Goal: Transaction & Acquisition: Purchase product/service

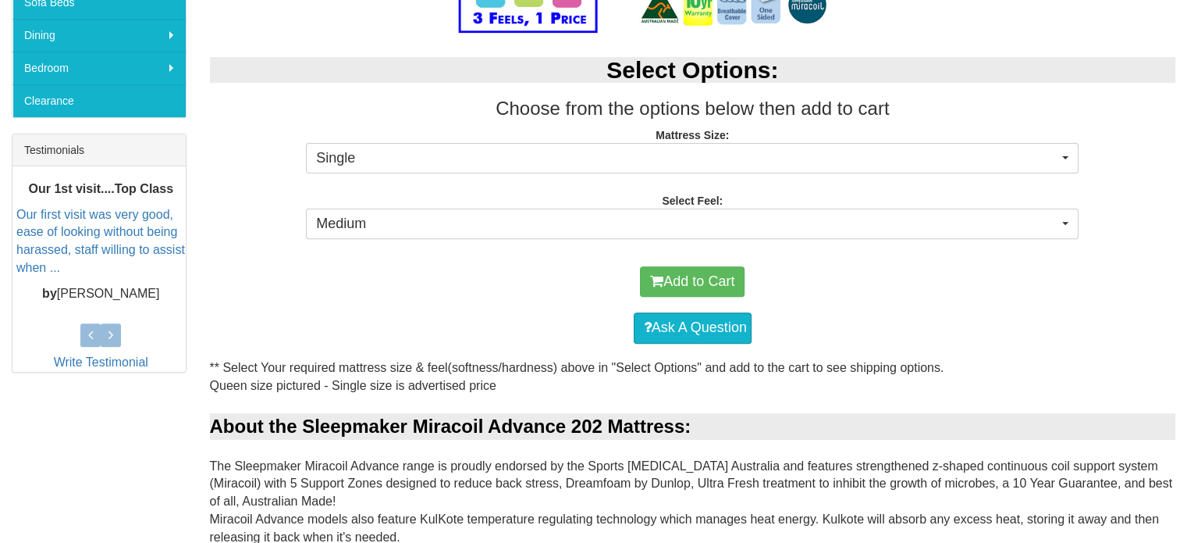
scroll to position [532, 0]
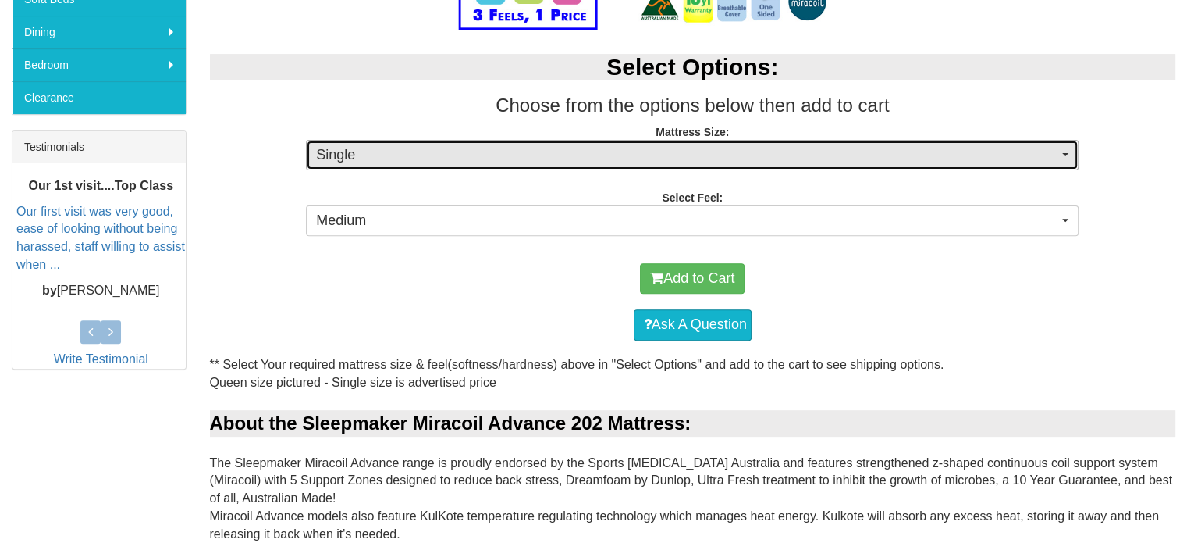
click at [621, 152] on span "Single" at bounding box center [687, 155] width 742 height 20
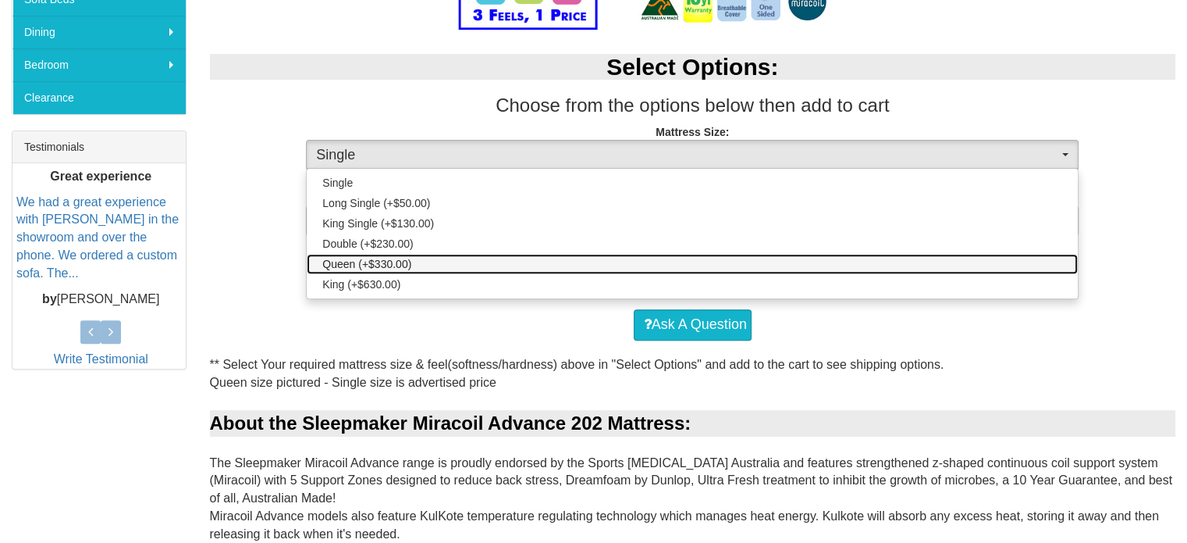
click at [397, 259] on span "Queen (+$330.00)" at bounding box center [366, 264] width 89 height 16
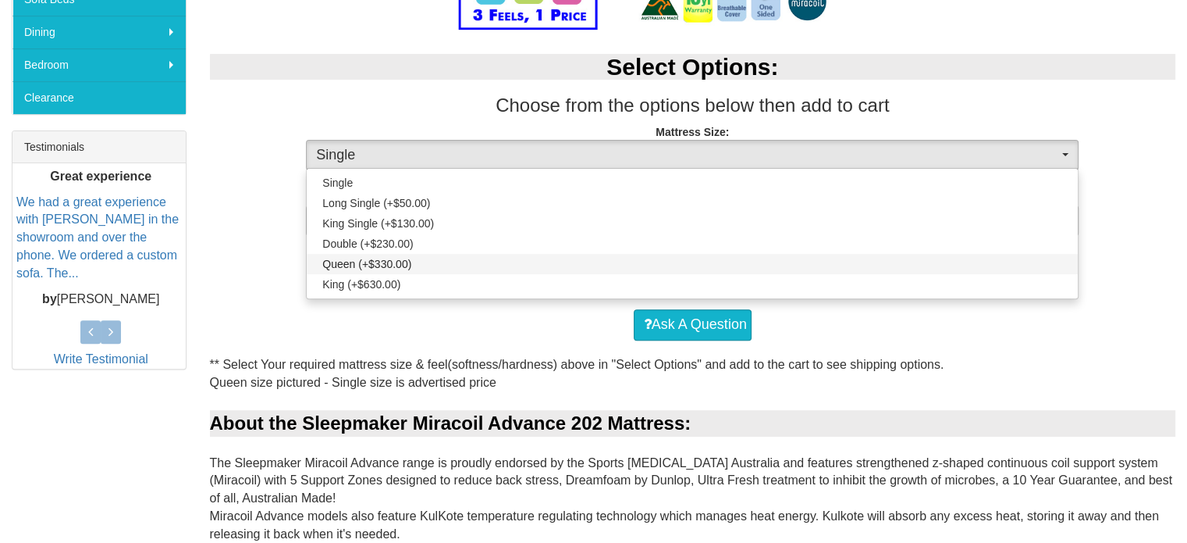
select select "189"
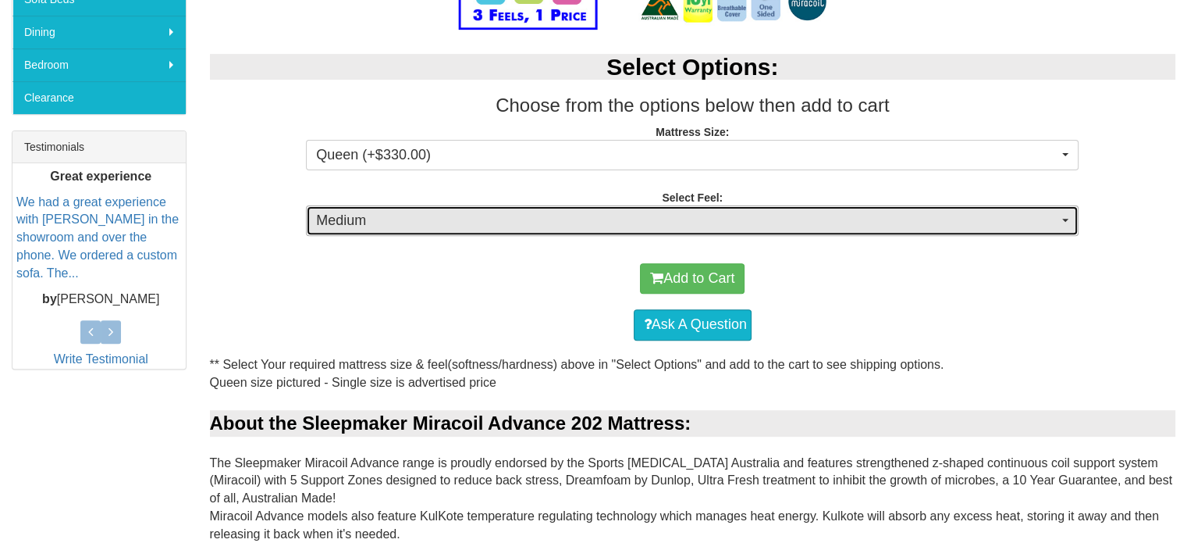
click at [394, 222] on span "Medium" at bounding box center [687, 221] width 742 height 20
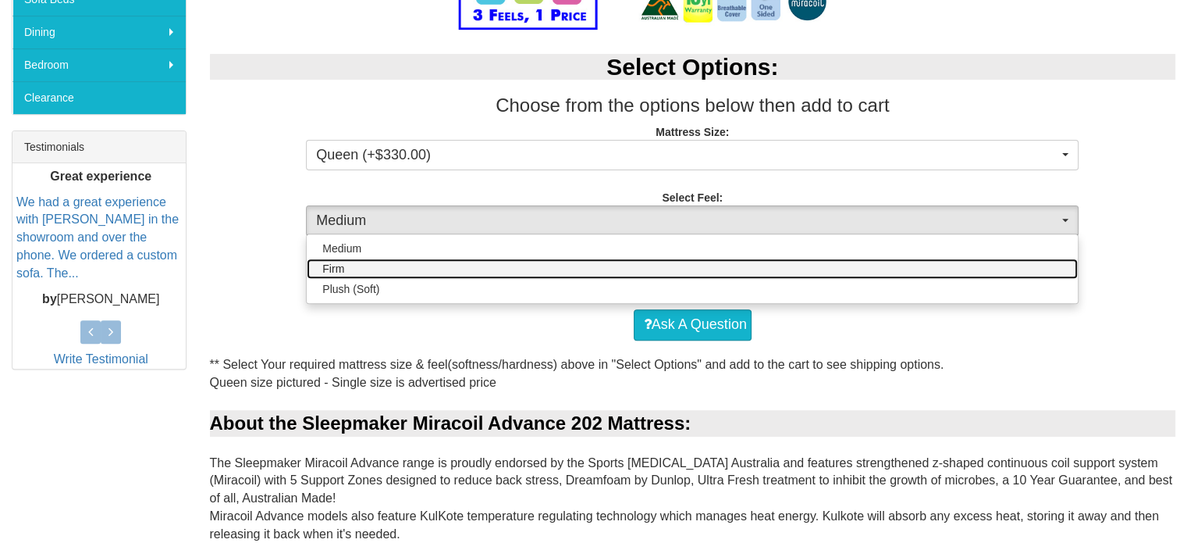
click at [347, 265] on link "Firm" at bounding box center [692, 268] width 771 height 20
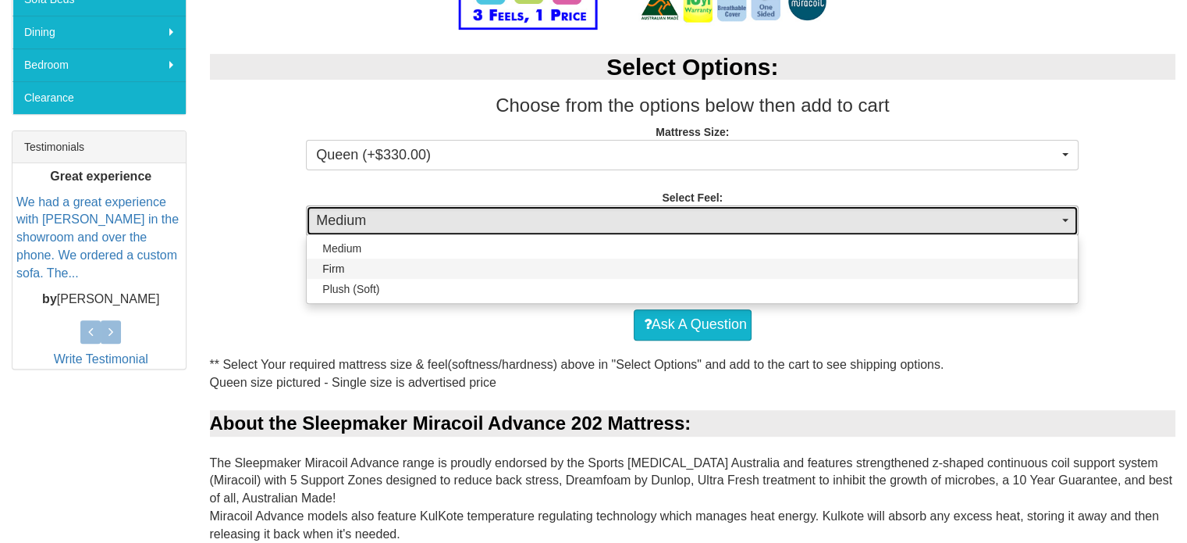
select select "1381"
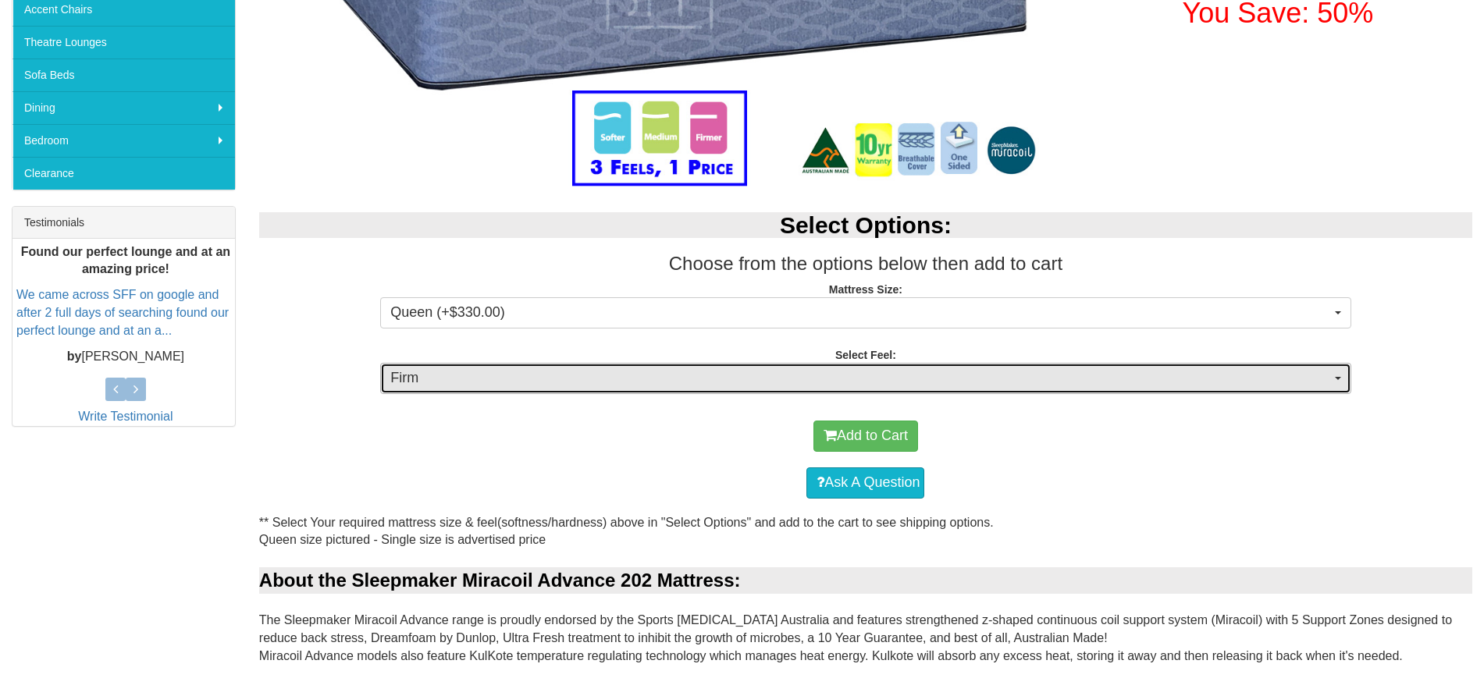
scroll to position [459, 0]
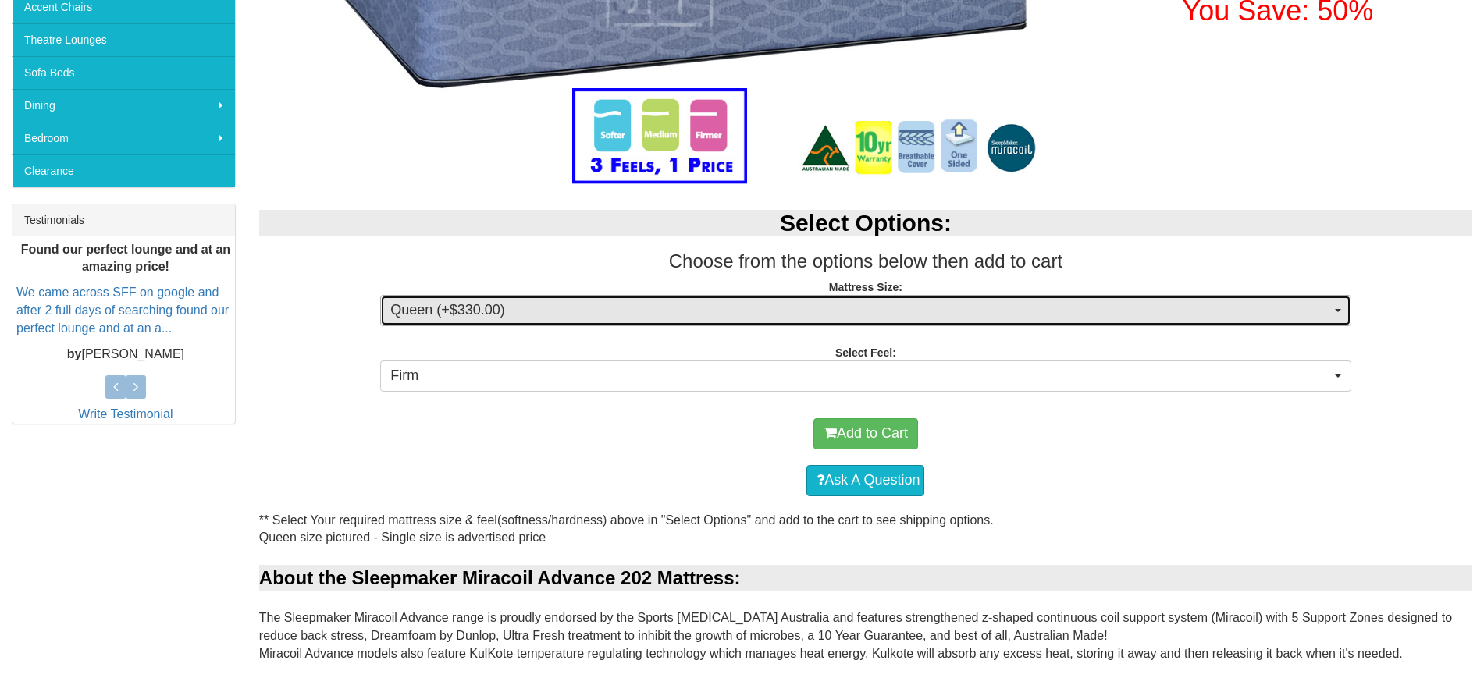
click at [693, 310] on span "Queen (+$330.00)" at bounding box center [860, 311] width 940 height 20
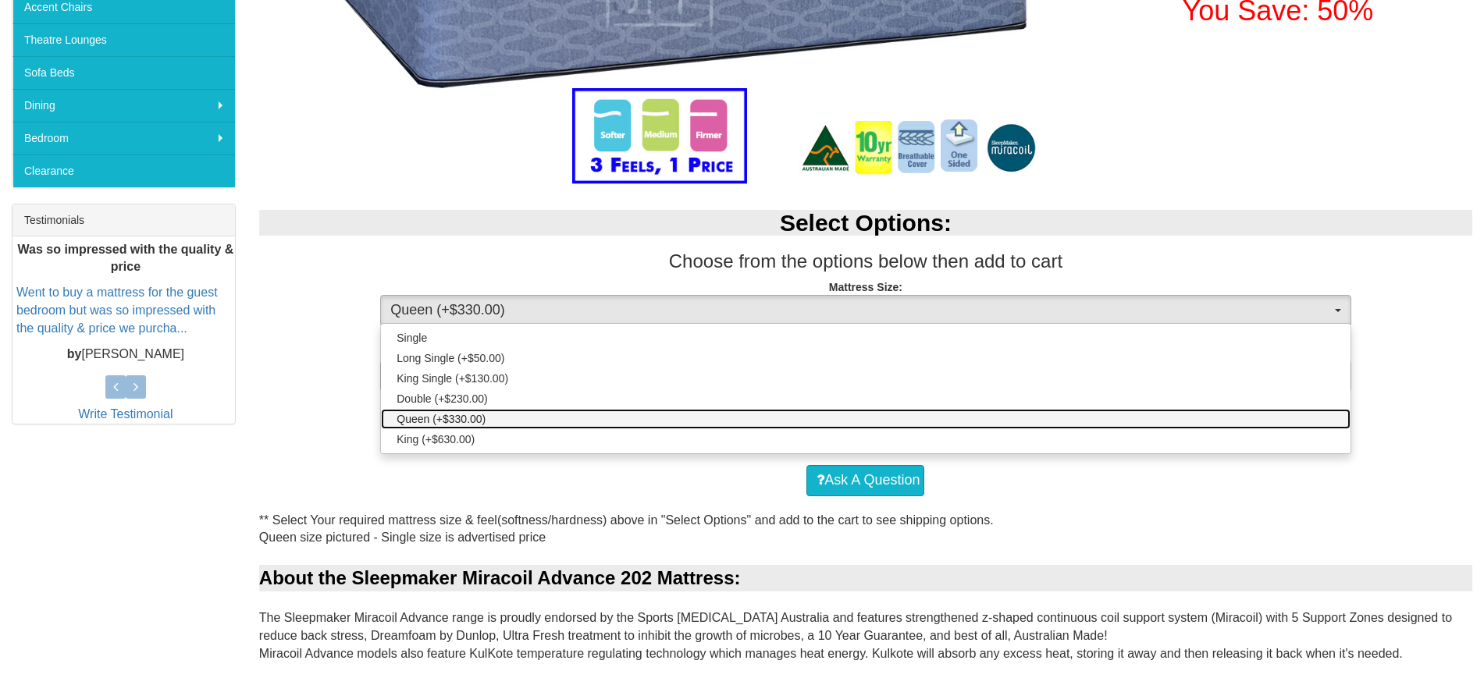
click at [479, 419] on span "Queen (+$330.00)" at bounding box center [441, 419] width 89 height 16
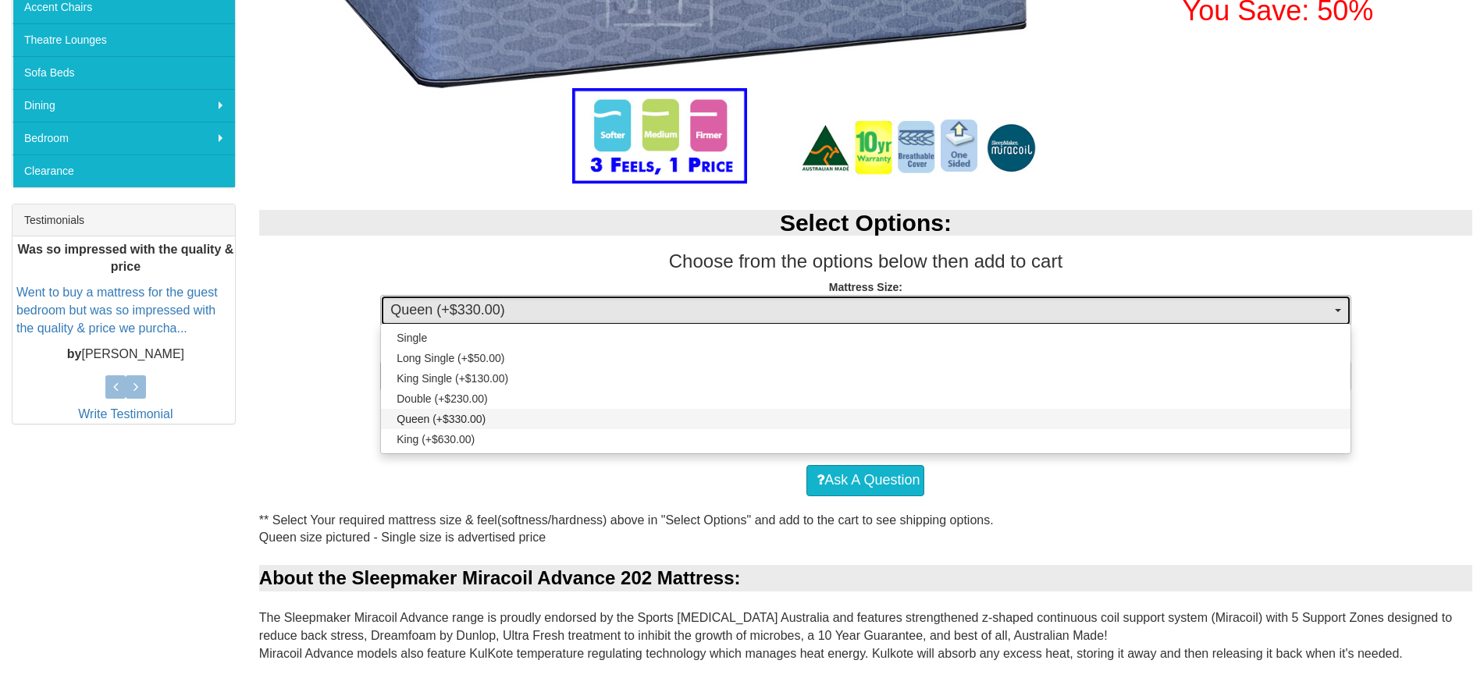
select select "189"
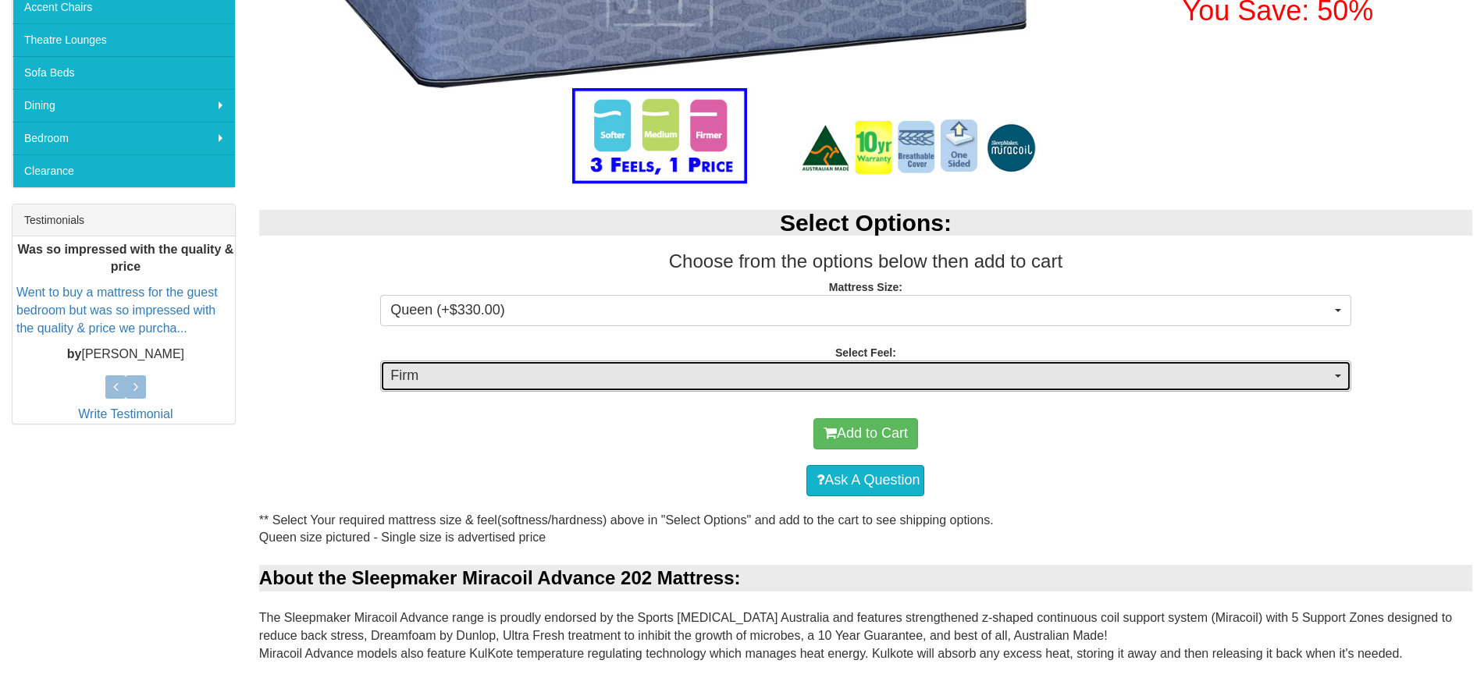
click at [710, 380] on span "Firm" at bounding box center [860, 376] width 940 height 20
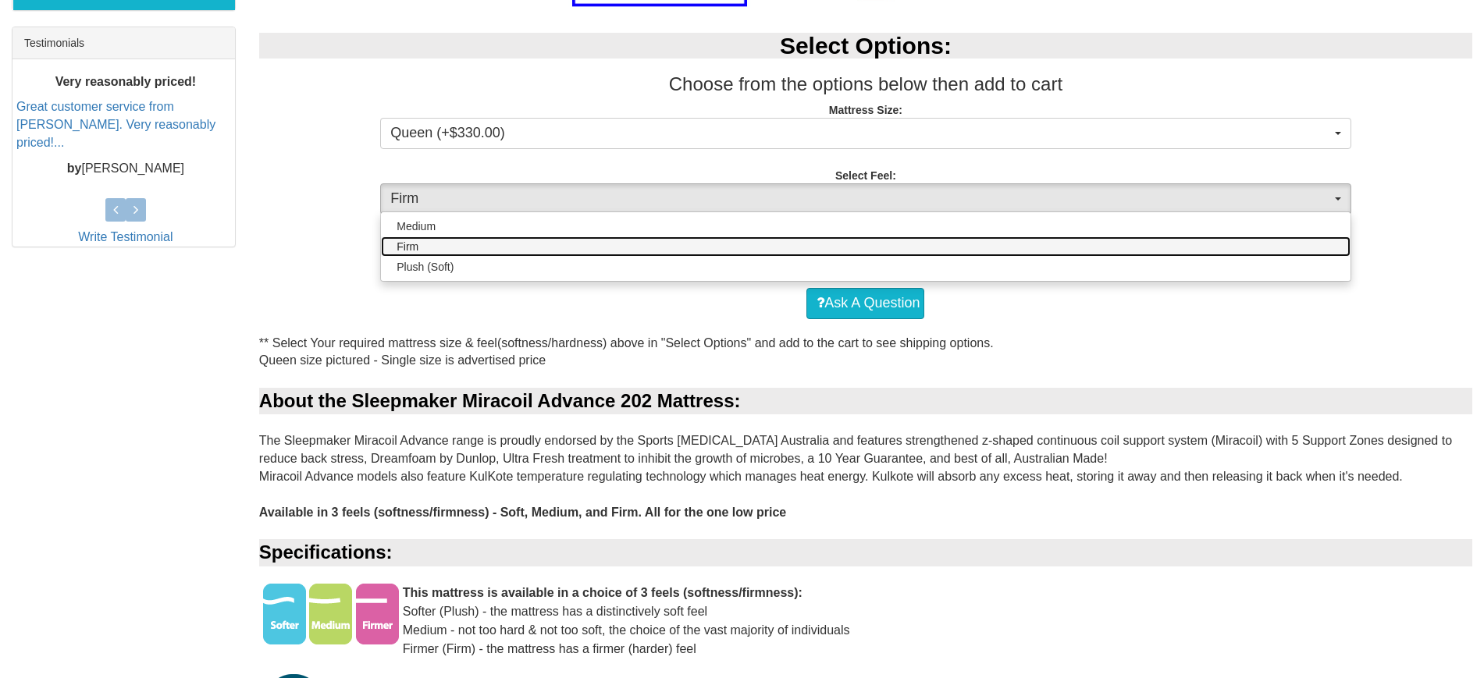
scroll to position [637, 0]
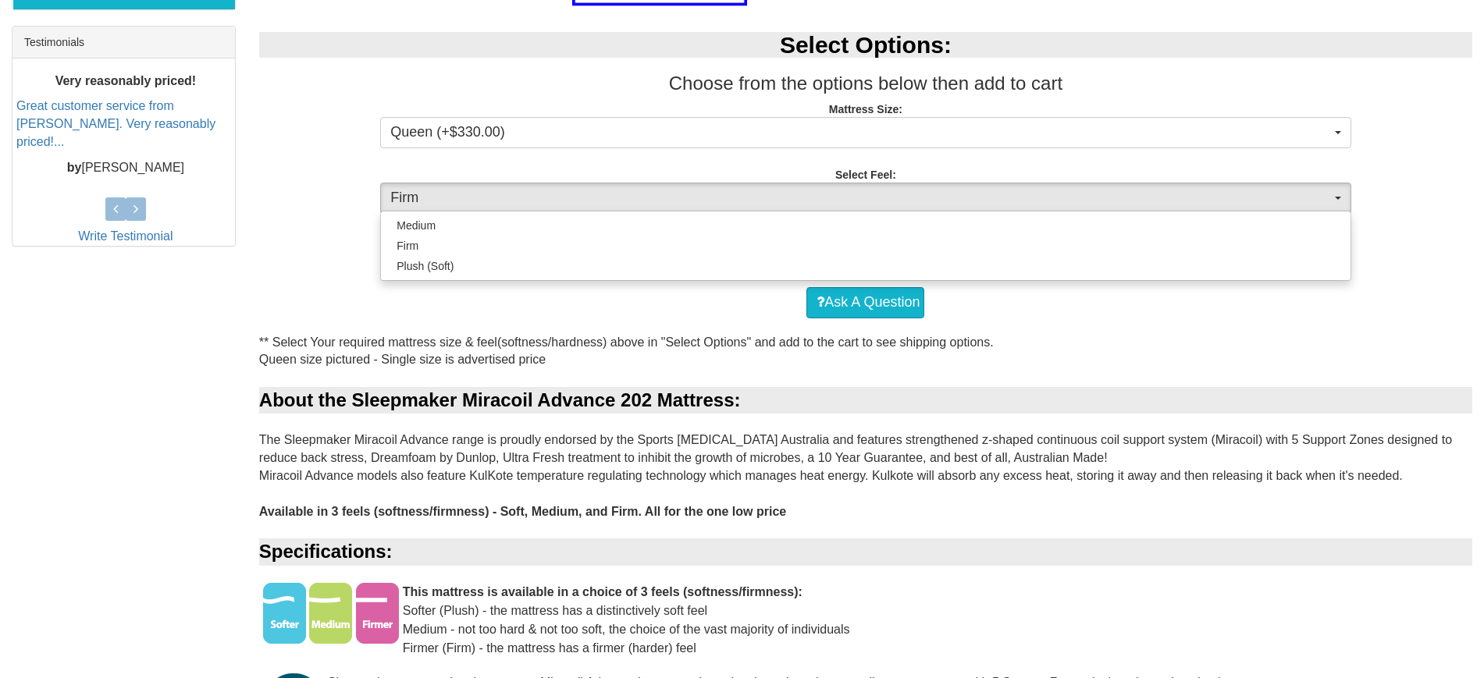
click at [521, 151] on div "Select Options: Choose from the options below then add to cart Mattress Size: Q…" at bounding box center [865, 120] width 1237 height 208
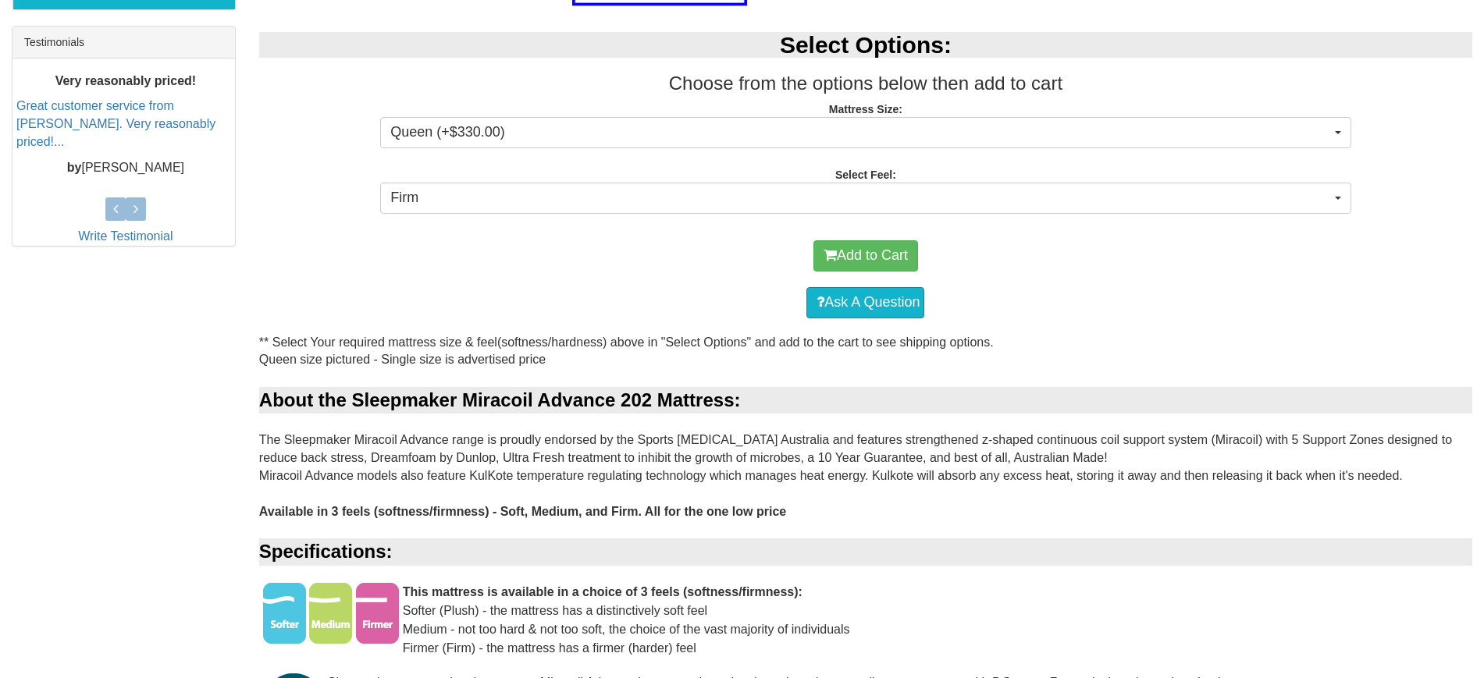
scroll to position [685, 0]
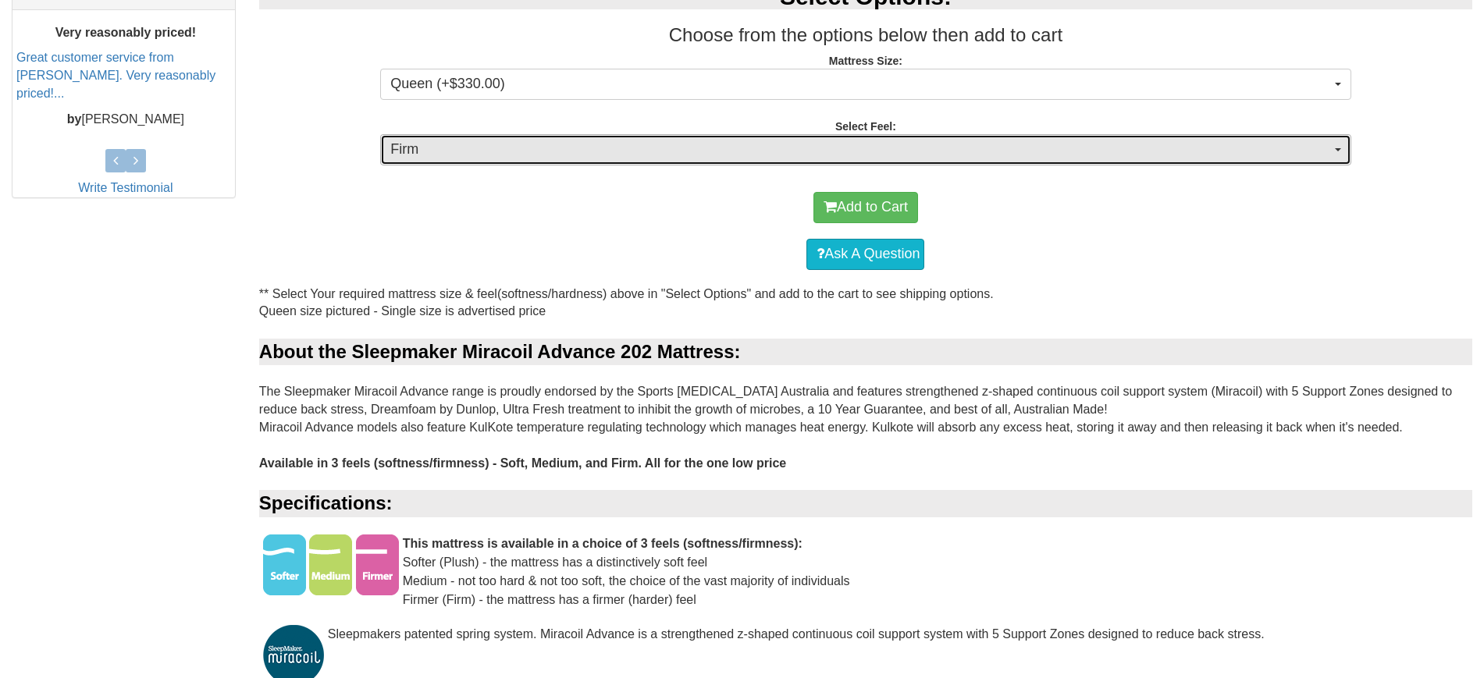
click at [524, 148] on span "Firm" at bounding box center [860, 150] width 940 height 20
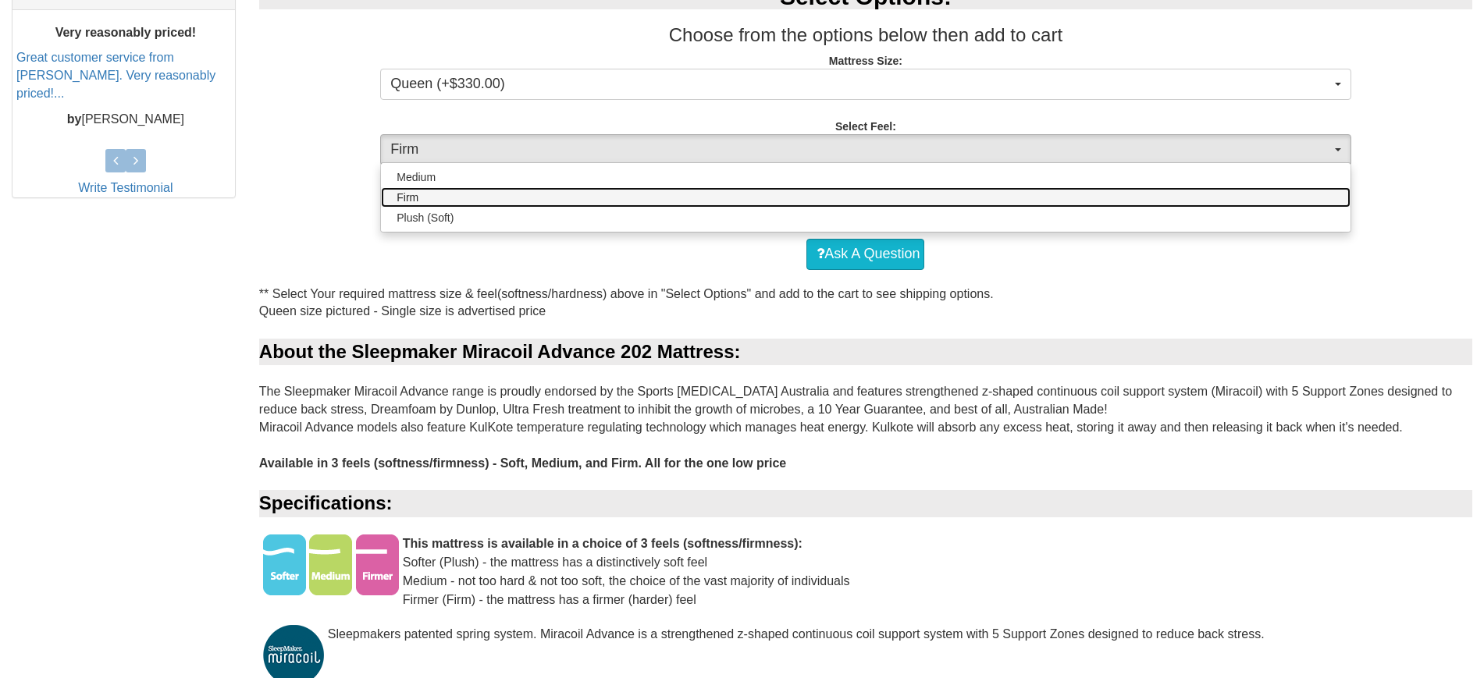
click at [482, 198] on link "Firm" at bounding box center [865, 197] width 969 height 20
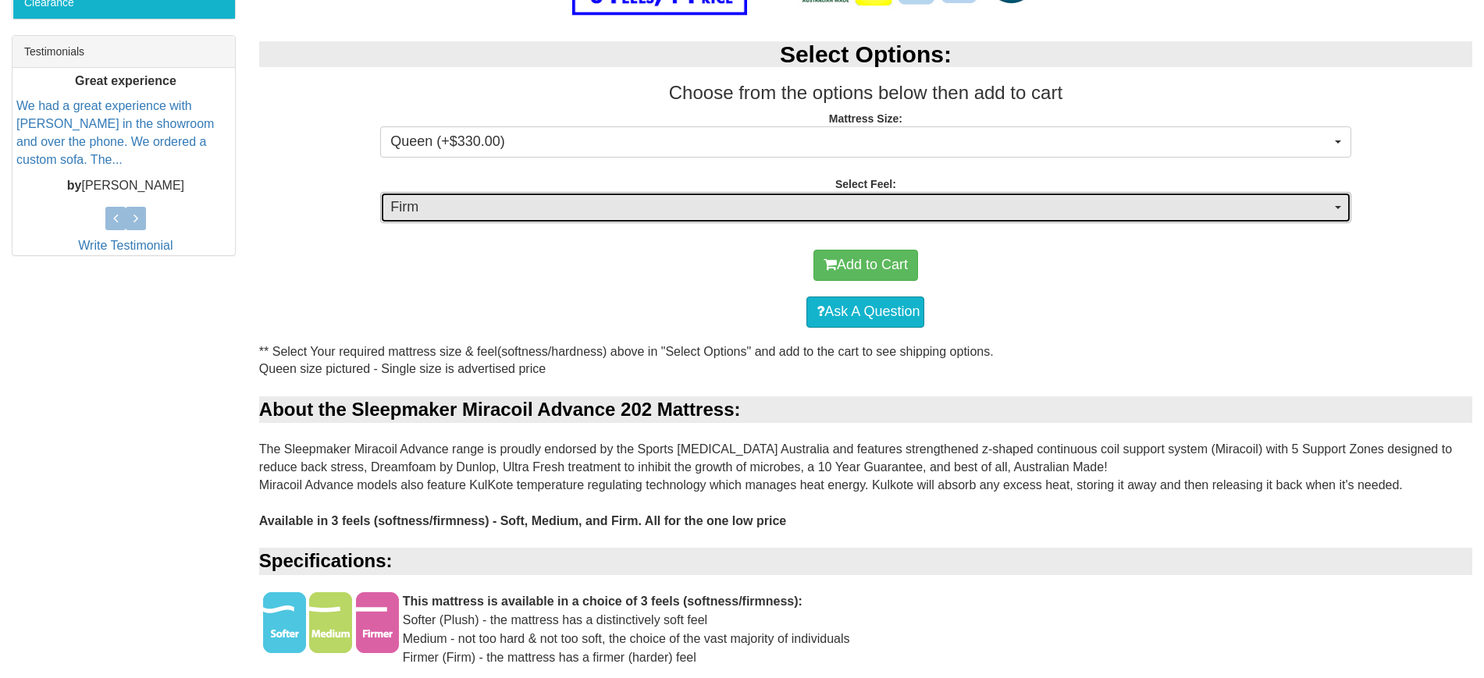
scroll to position [565, 0]
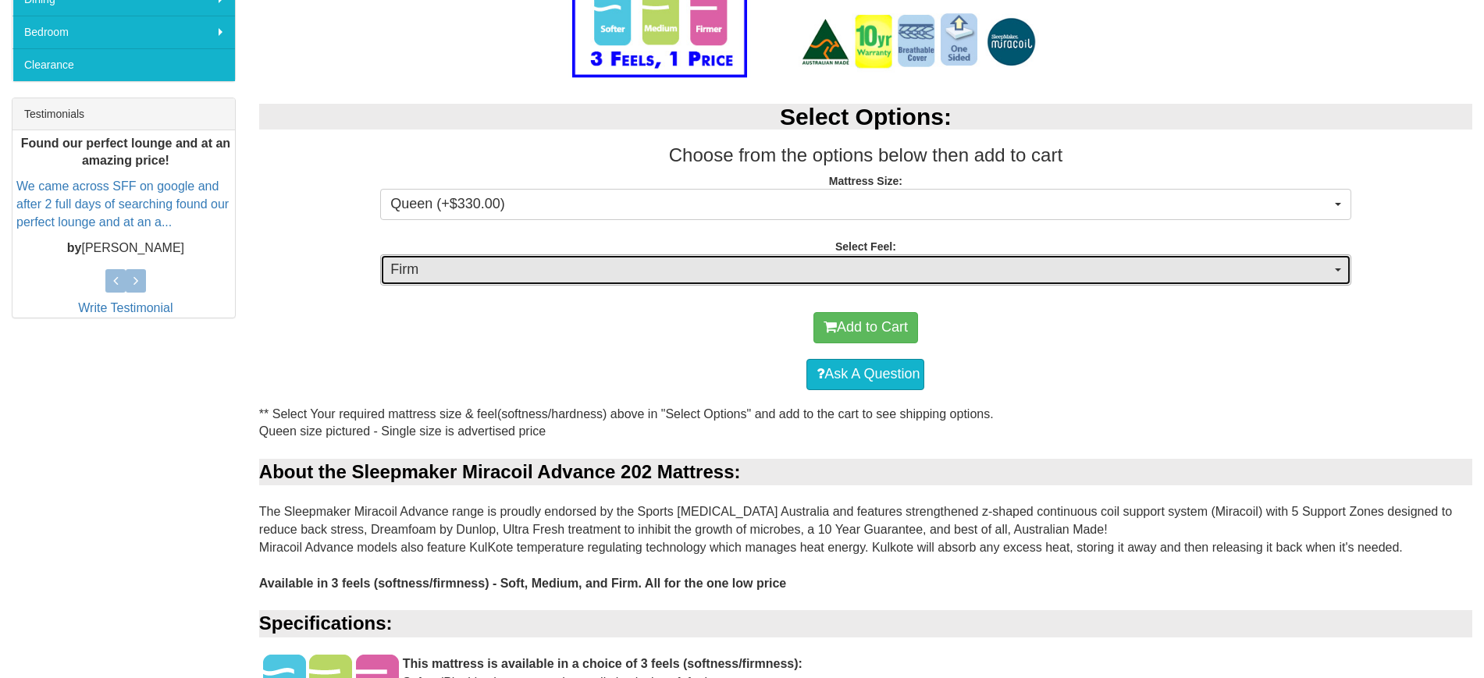
click at [762, 272] on span "Firm" at bounding box center [860, 270] width 940 height 20
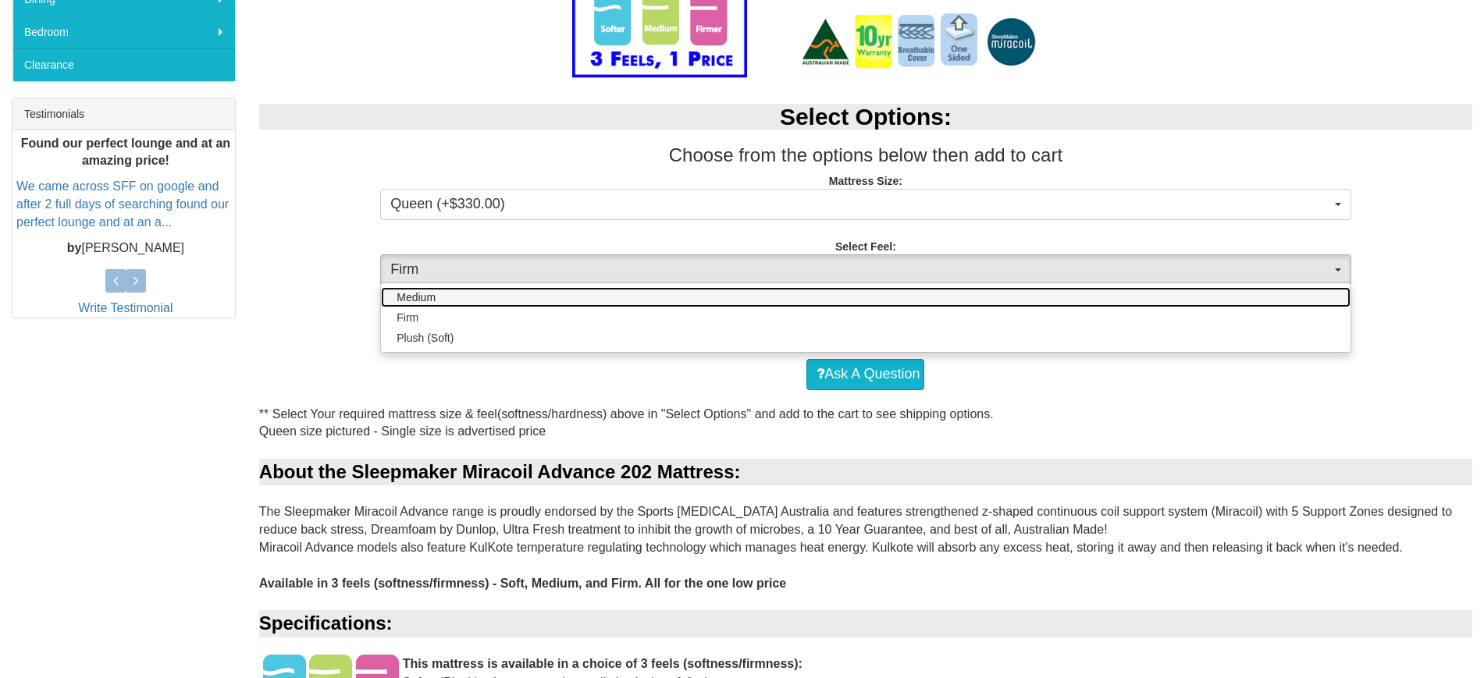
click at [525, 294] on link "Medium" at bounding box center [865, 297] width 969 height 20
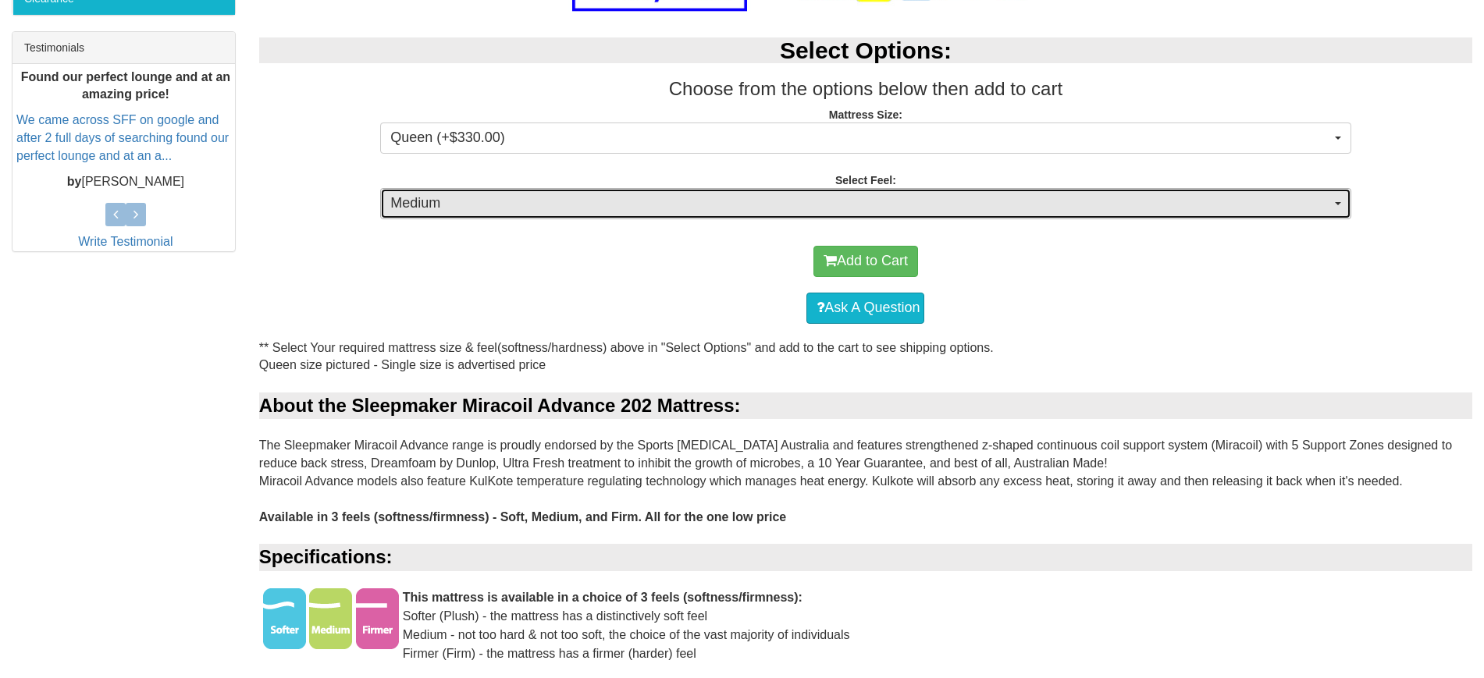
scroll to position [636, 0]
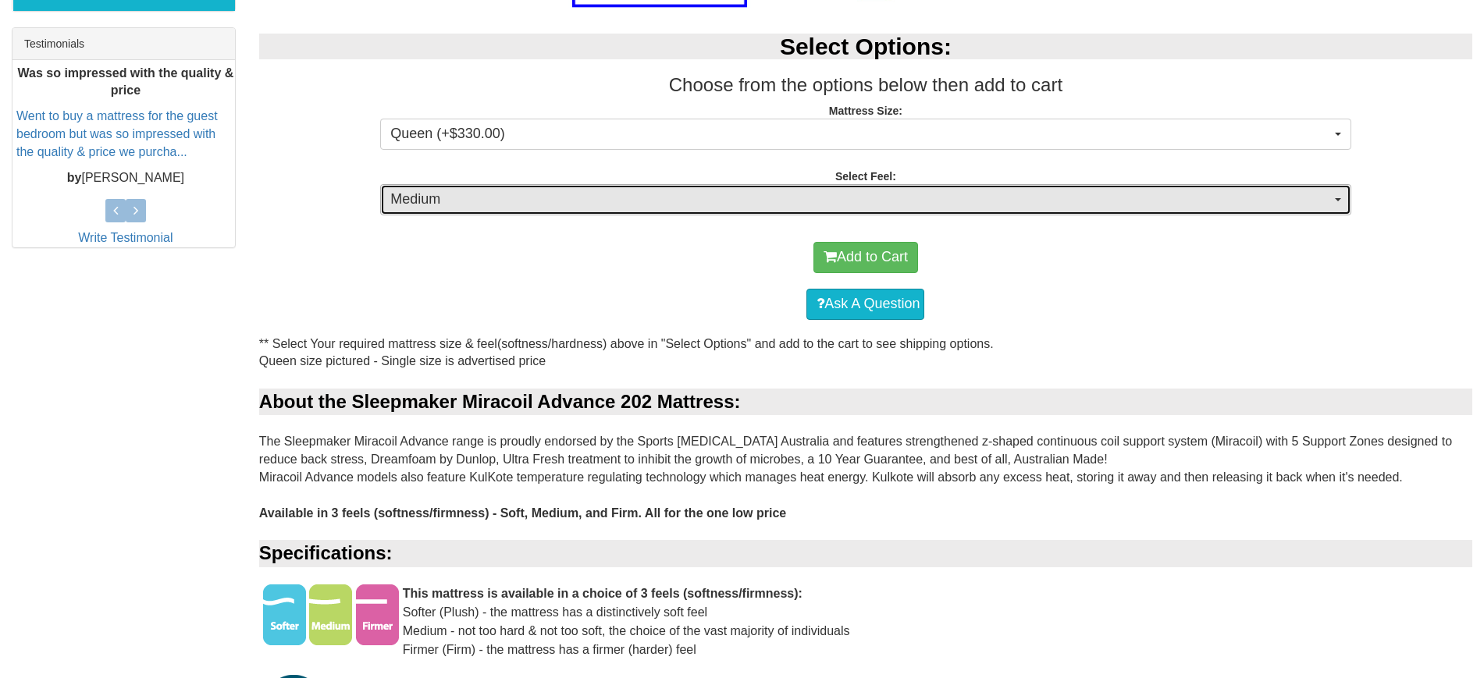
click at [574, 199] on span "Medium" at bounding box center [860, 200] width 940 height 20
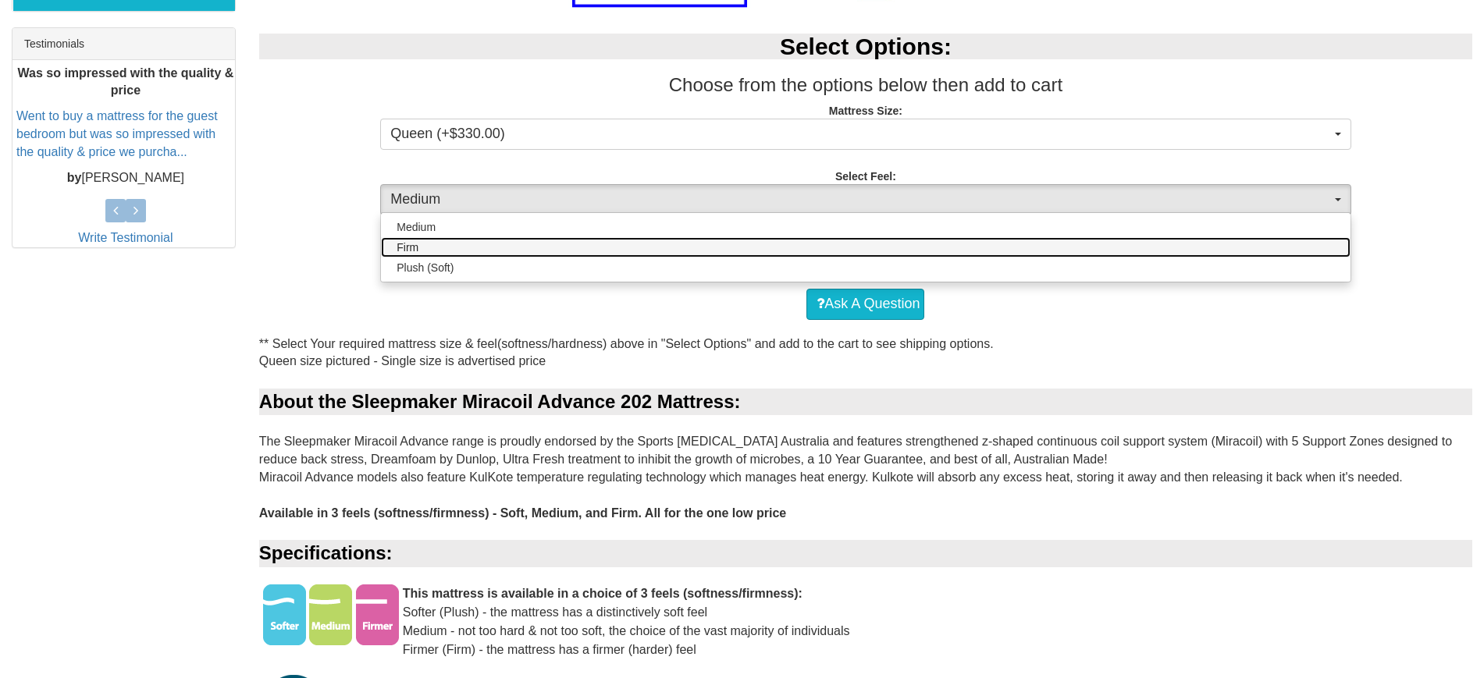
click at [411, 244] on span "Firm" at bounding box center [408, 248] width 22 height 16
select select "1381"
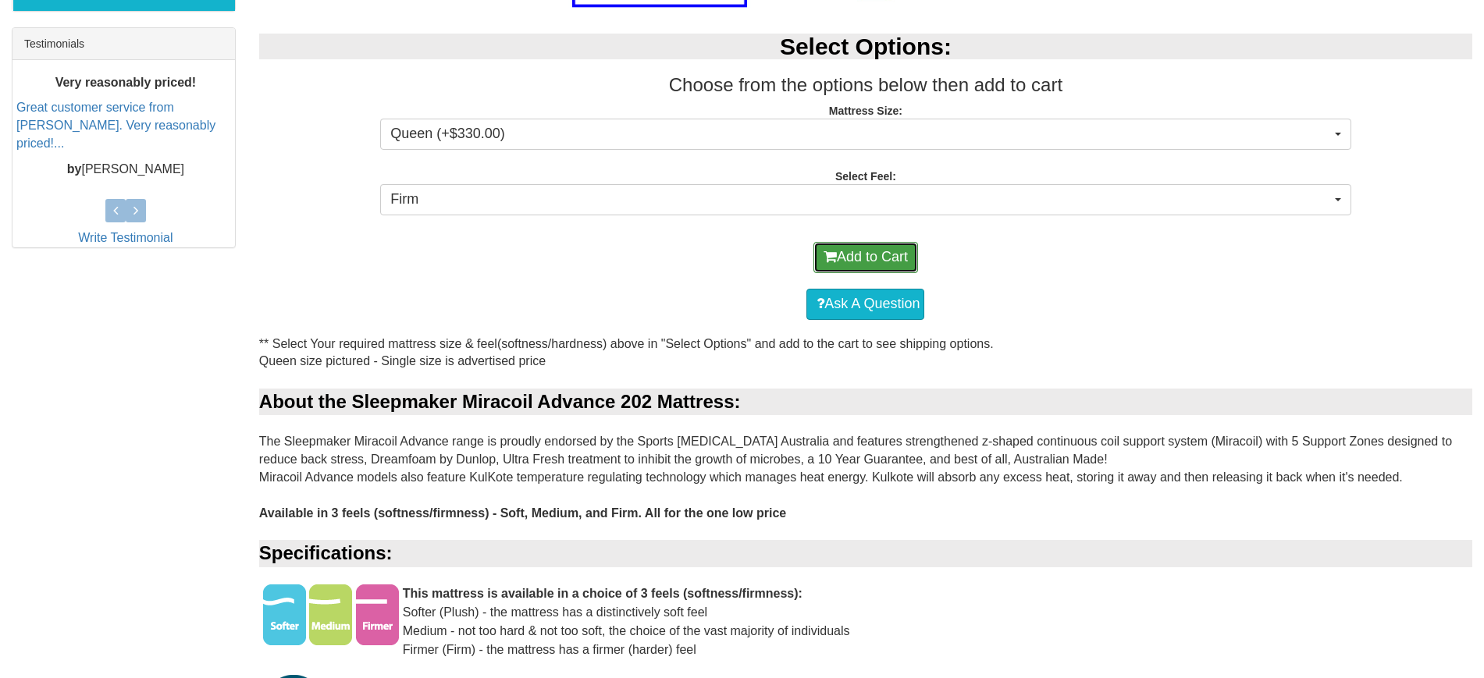
click at [869, 252] on button "Add to Cart" at bounding box center [866, 257] width 105 height 31
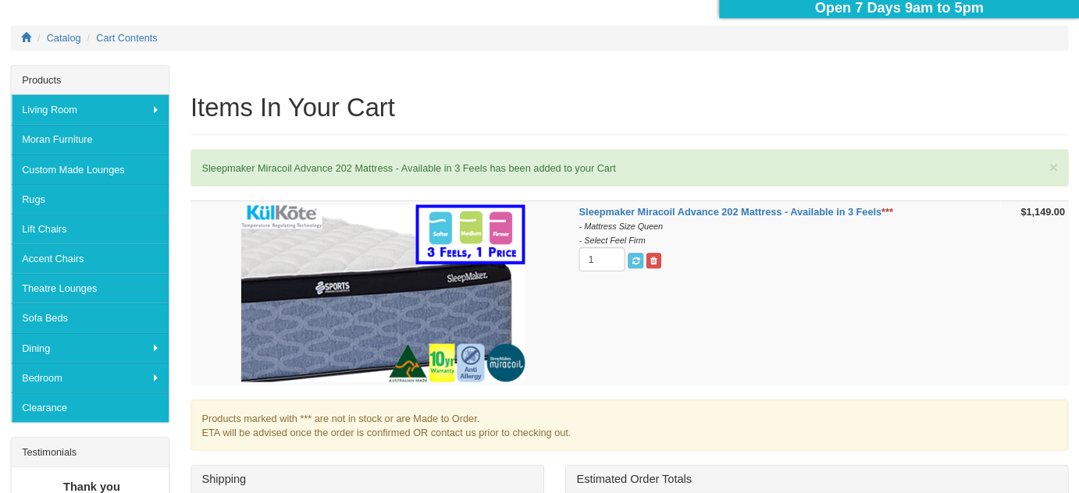
scroll to position [181, 0]
